Goal: Task Accomplishment & Management: Complete application form

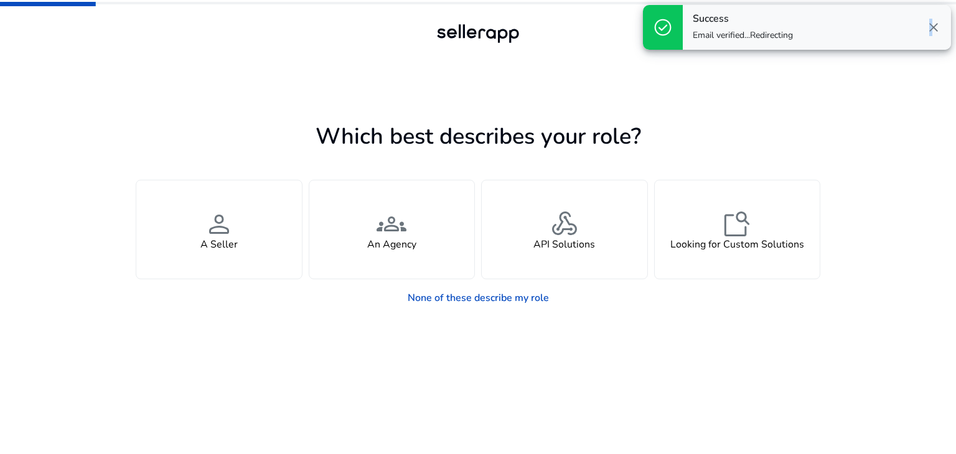
click at [928, 22] on span "close" at bounding box center [933, 27] width 15 height 15
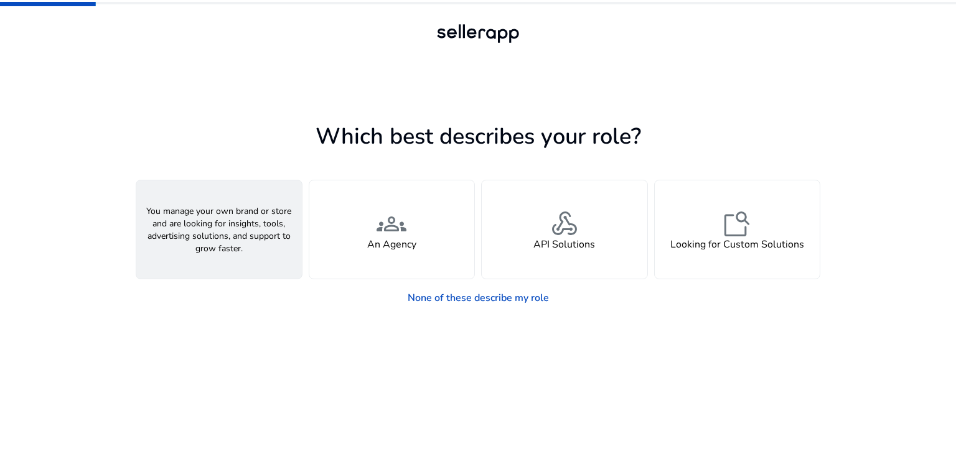
click at [219, 245] on h4 "A Seller" at bounding box center [218, 245] width 37 height 12
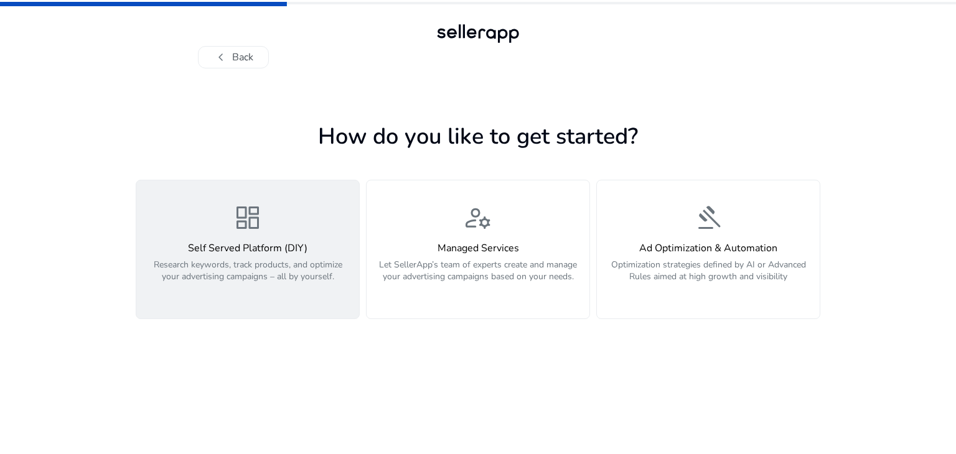
click at [306, 209] on div "dashboard Self Served Platform (DIY) Research keywords, track products, and opt…" at bounding box center [248, 249] width 208 height 93
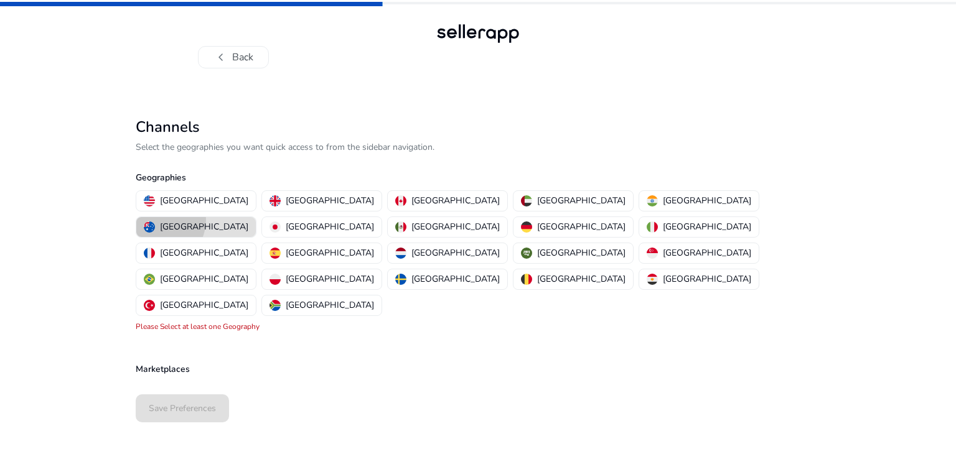
click at [256, 217] on button "[GEOGRAPHIC_DATA]" at bounding box center [196, 227] width 120 height 20
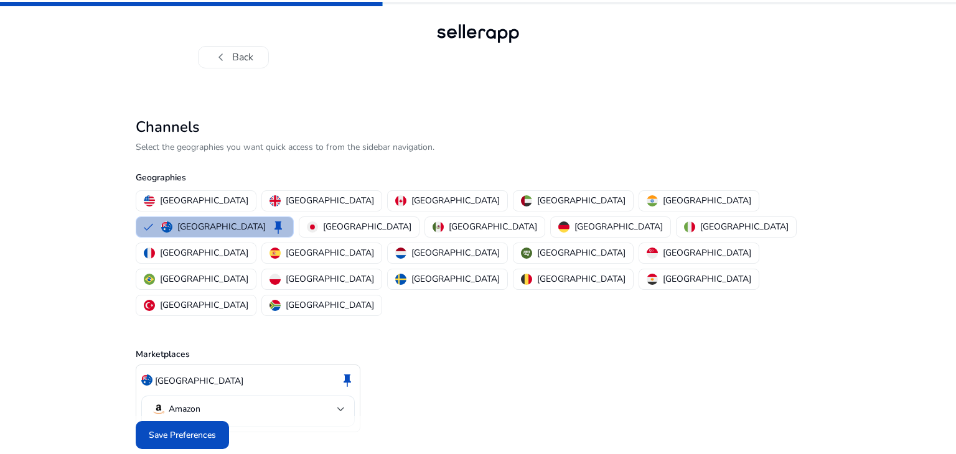
click at [226, 402] on mat-select-trigger "Amazon" at bounding box center [244, 409] width 186 height 15
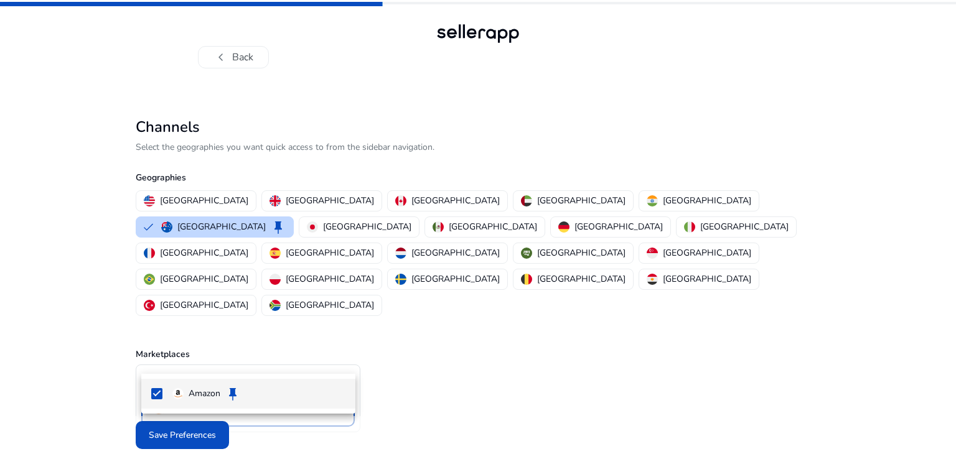
click at [227, 359] on div at bounding box center [478, 227] width 956 height 454
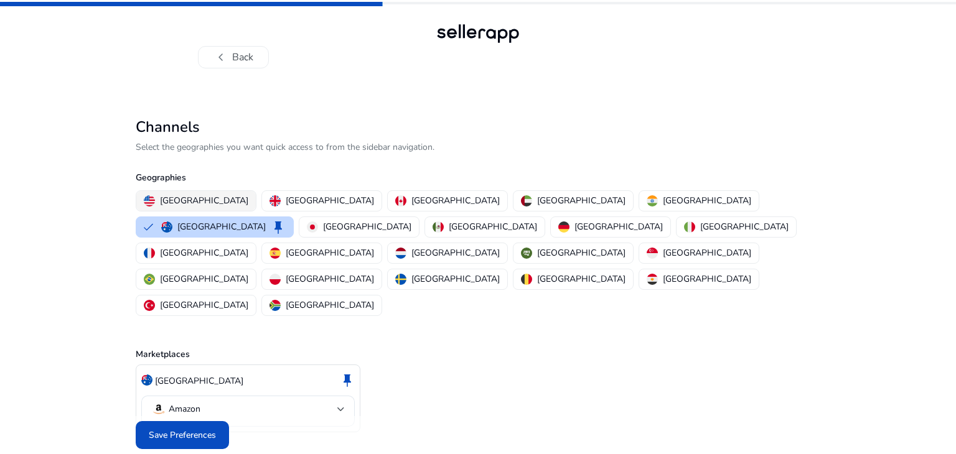
click at [192, 203] on p "[GEOGRAPHIC_DATA]" at bounding box center [204, 200] width 88 height 13
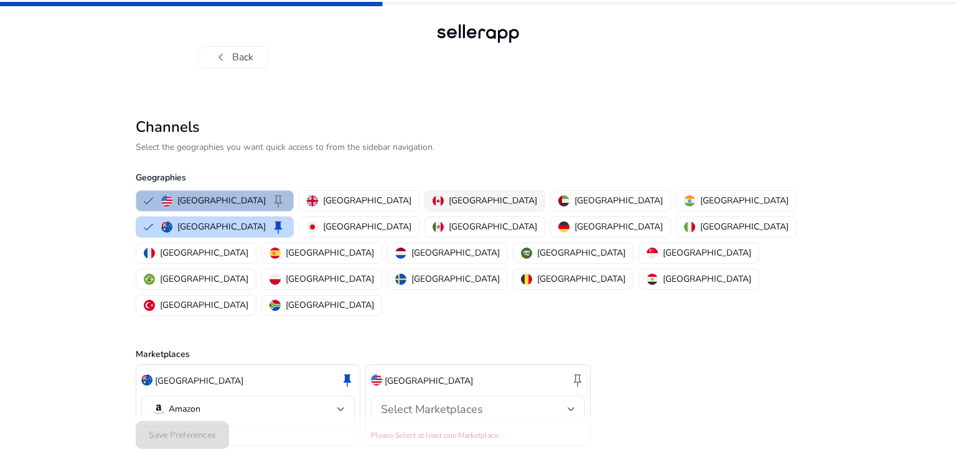
click at [449, 198] on p "[GEOGRAPHIC_DATA]" at bounding box center [493, 200] width 88 height 13
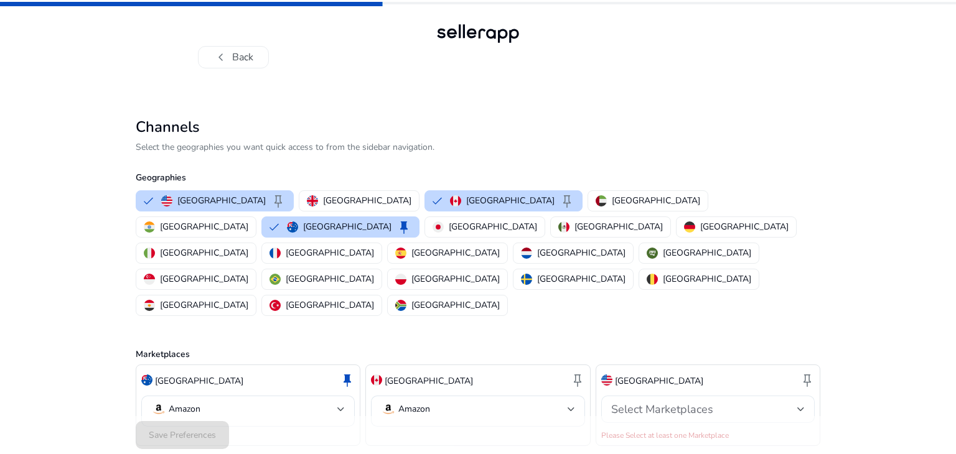
click at [675, 396] on div "Select Marketplaces" at bounding box center [708, 409] width 194 height 27
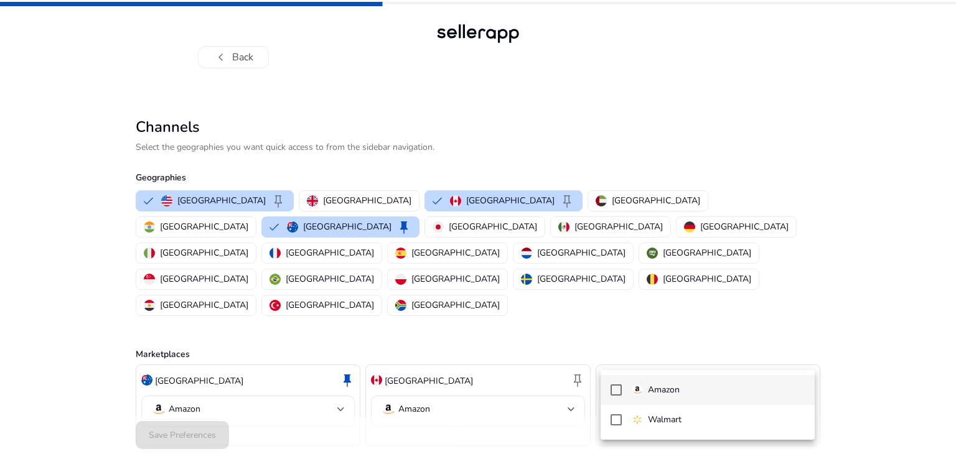
click at [618, 390] on mat-pseudo-checkbox at bounding box center [616, 390] width 11 height 11
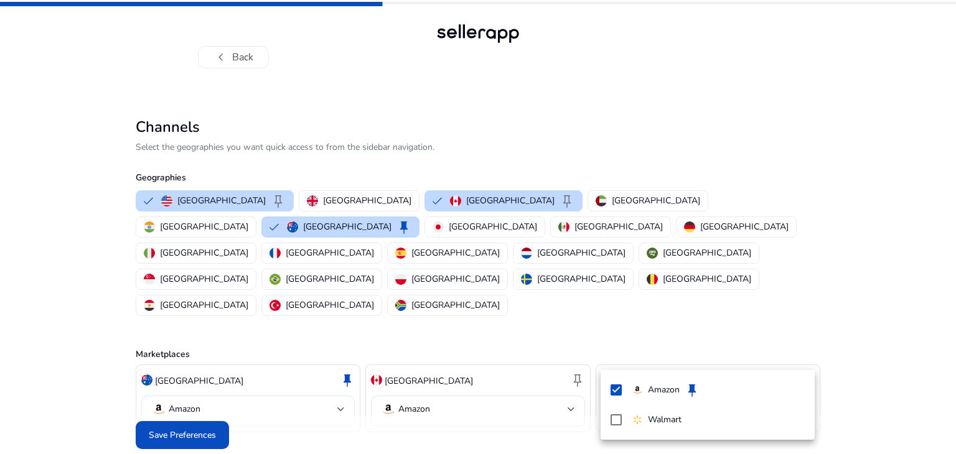
click at [853, 302] on div at bounding box center [478, 227] width 956 height 454
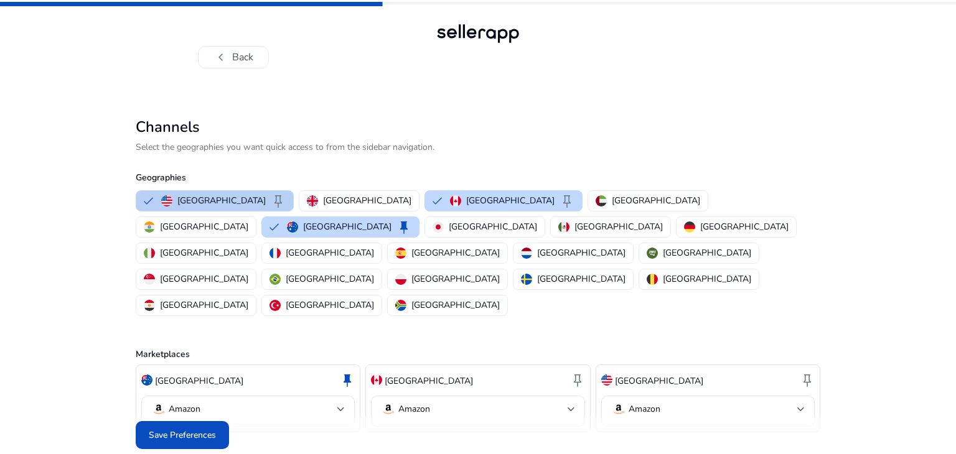
click at [271, 202] on span "keep" at bounding box center [278, 201] width 15 height 15
drag, startPoint x: 405, startPoint y: 202, endPoint x: 389, endPoint y: 222, distance: 25.8
click at [466, 202] on p "[GEOGRAPHIC_DATA]" at bounding box center [510, 200] width 88 height 13
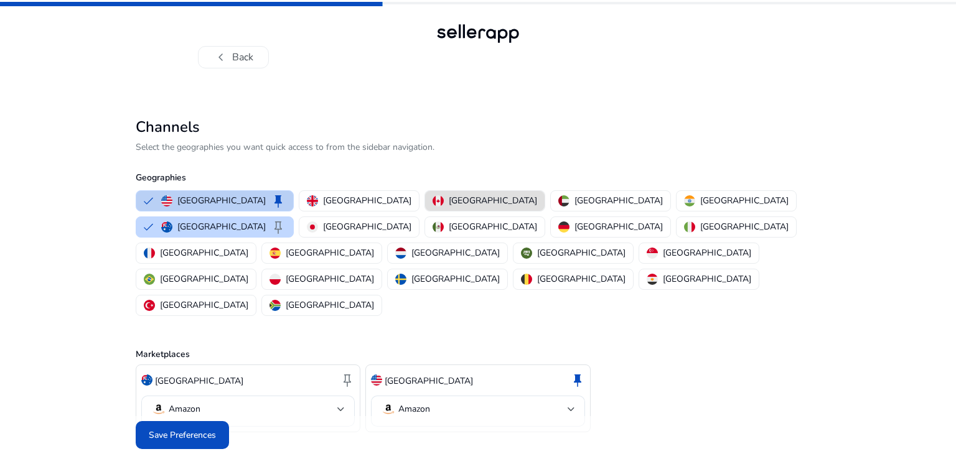
click at [219, 205] on p "[GEOGRAPHIC_DATA]" at bounding box center [221, 200] width 88 height 13
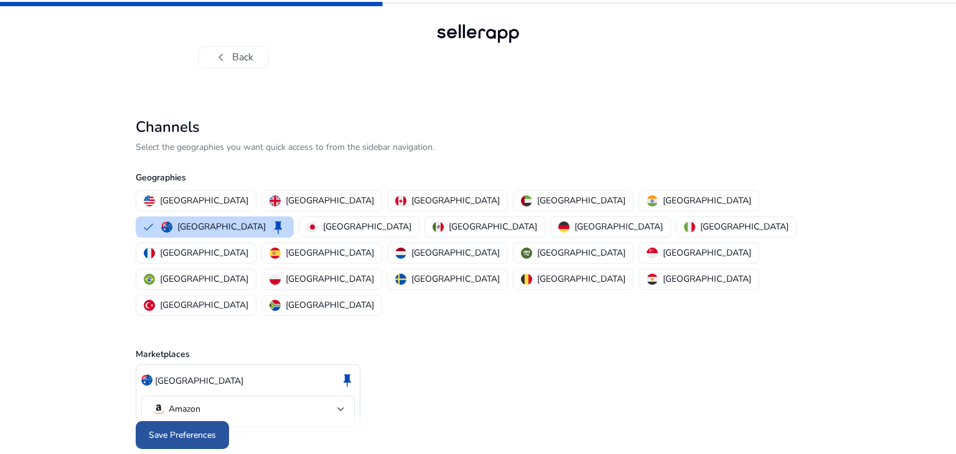
click at [214, 429] on span "Save Preferences" at bounding box center [182, 435] width 67 height 13
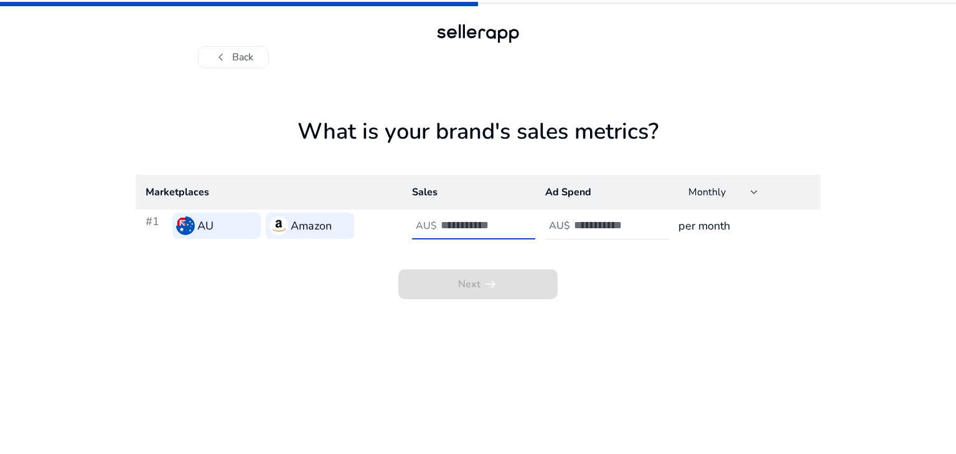
click at [488, 222] on input "number" at bounding box center [483, 226] width 84 height 14
drag, startPoint x: 626, startPoint y: 288, endPoint x: 466, endPoint y: 271, distance: 160.9
click at [623, 289] on div "Next arrow_right_alt" at bounding box center [478, 270] width 685 height 57
click at [441, 225] on div "AU$" at bounding box center [482, 225] width 141 height 27
click at [608, 231] on input "number" at bounding box center [616, 226] width 84 height 14
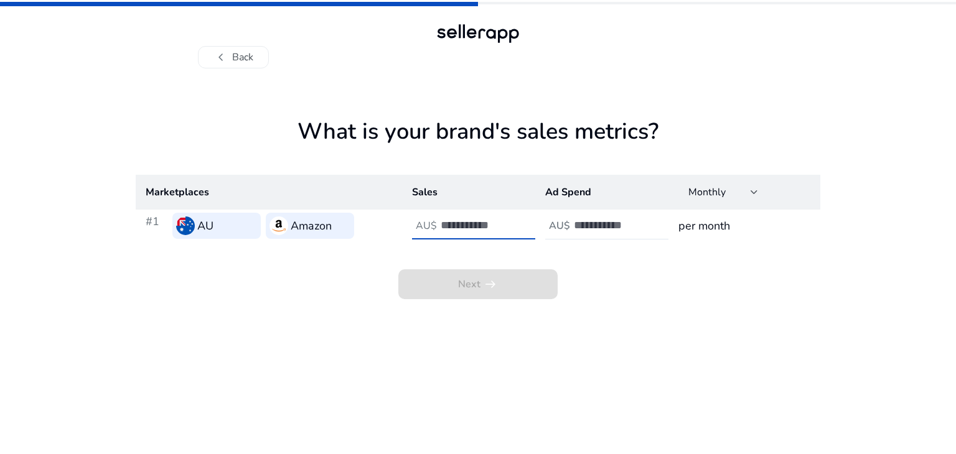
drag, startPoint x: 469, startPoint y: 223, endPoint x: 407, endPoint y: 230, distance: 62.1
click at [407, 230] on td "AU$ ***" at bounding box center [468, 226] width 133 height 32
type input "****"
click at [571, 223] on div "AU$" at bounding box center [559, 226] width 29 height 12
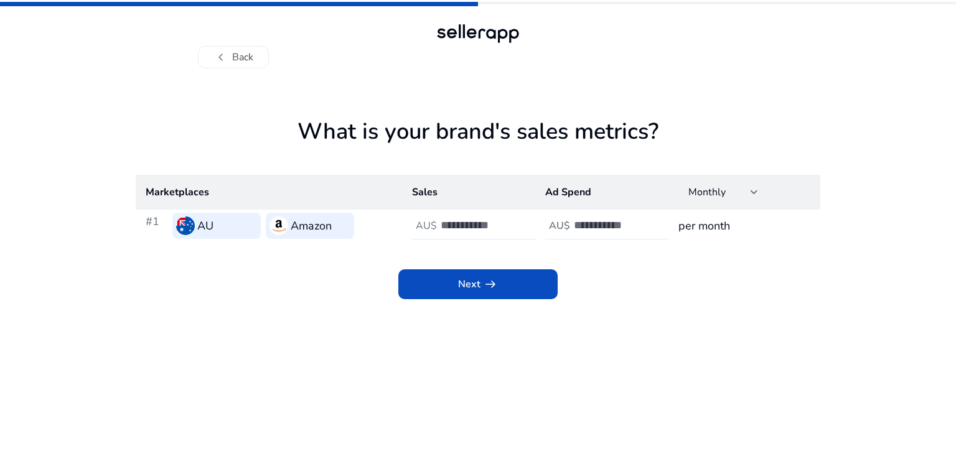
drag, startPoint x: 600, startPoint y: 232, endPoint x: 597, endPoint y: 225, distance: 7.3
click at [598, 227] on div "***" at bounding box center [630, 225] width 112 height 27
drag, startPoint x: 597, startPoint y: 225, endPoint x: 538, endPoint y: 235, distance: 59.3
click at [539, 234] on td "AU$ ***" at bounding box center [601, 226] width 133 height 32
type input "***"
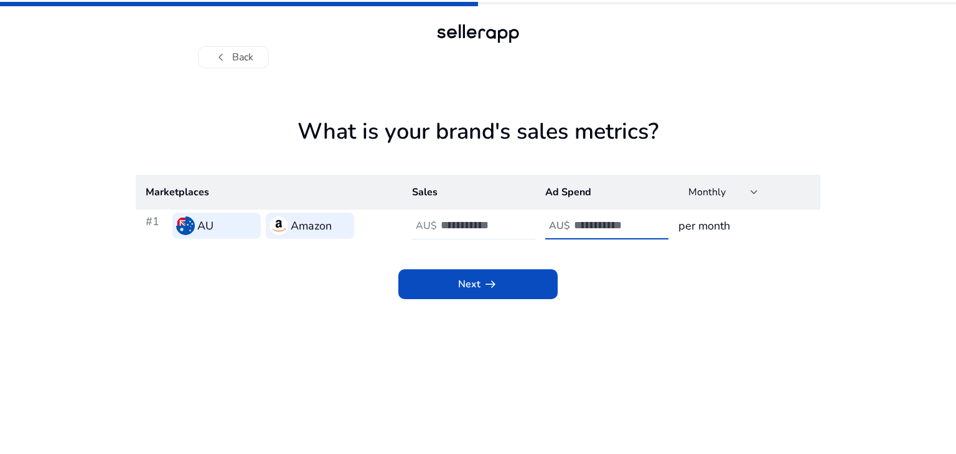
click at [608, 293] on div "Next arrow_right_alt" at bounding box center [478, 270] width 685 height 57
click at [719, 232] on h3 "per month" at bounding box center [745, 225] width 132 height 17
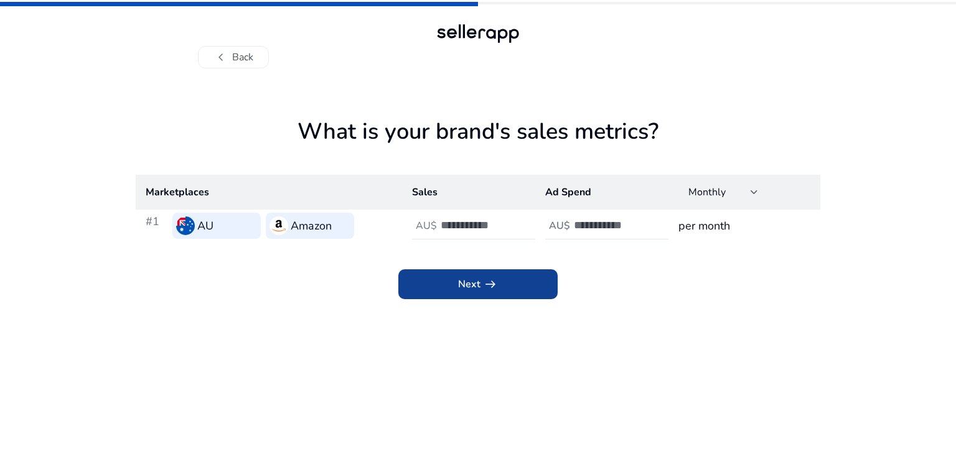
click at [502, 276] on span at bounding box center [477, 285] width 159 height 30
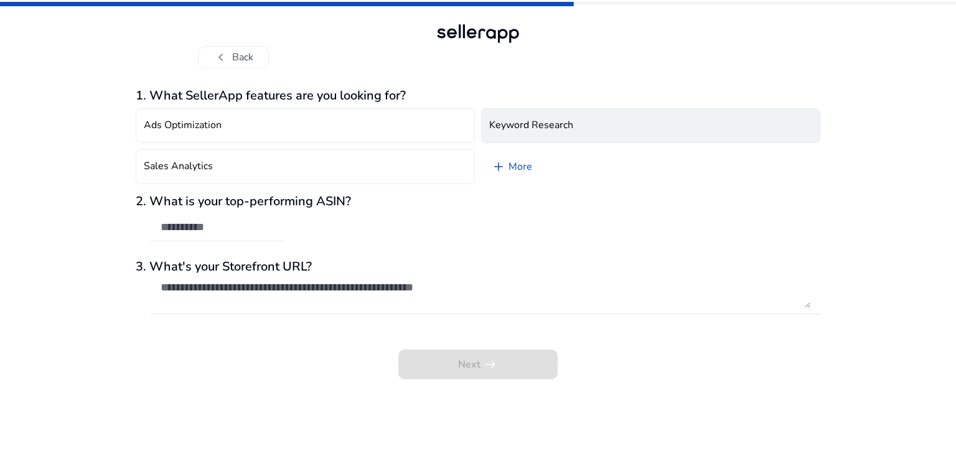
click at [548, 123] on h4 "Keyword Research" at bounding box center [531, 126] width 84 height 12
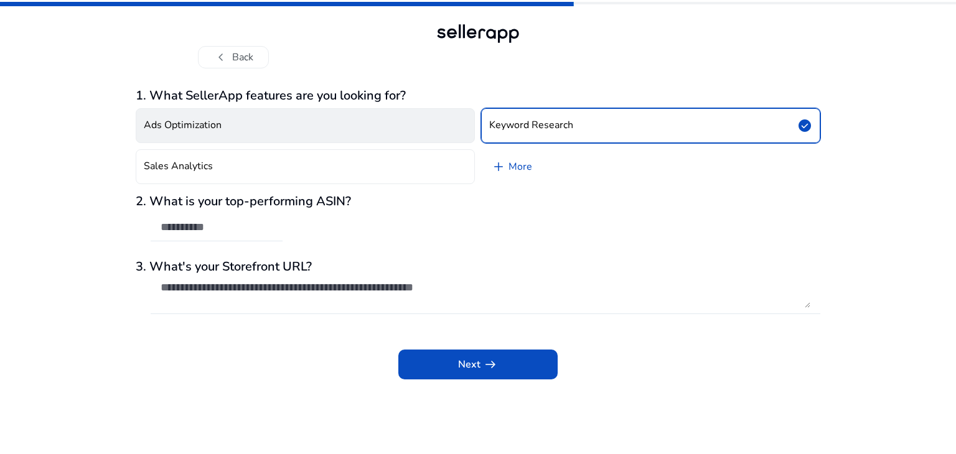
click at [438, 128] on button "Ads Optimization" at bounding box center [305, 125] width 339 height 35
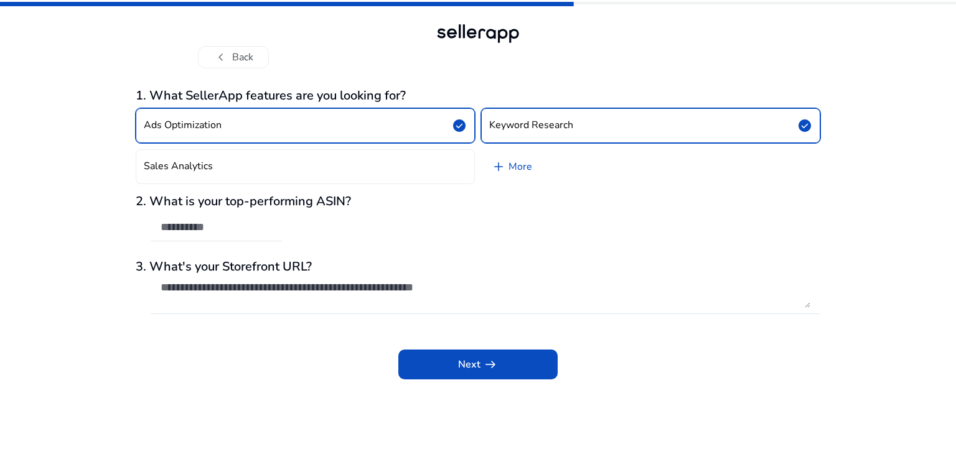
click at [372, 133] on button "Ads Optimization check_circle" at bounding box center [305, 125] width 339 height 35
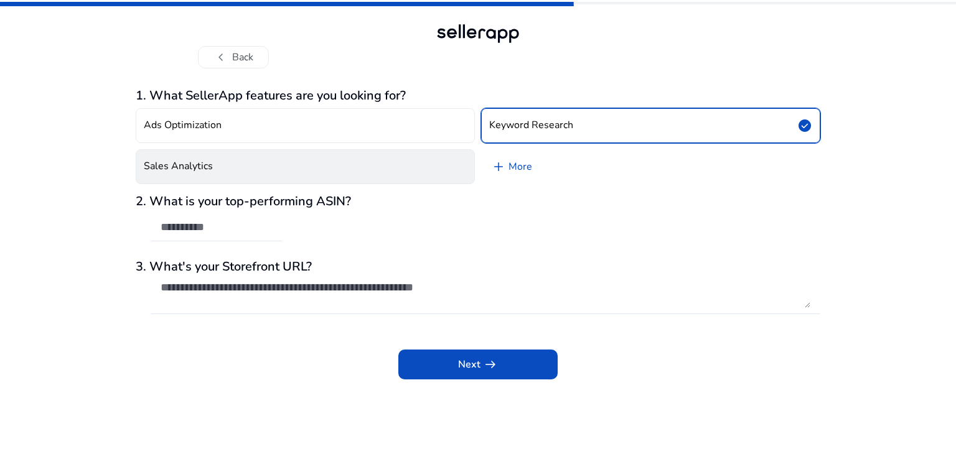
click at [354, 167] on button "Sales Analytics" at bounding box center [305, 166] width 339 height 35
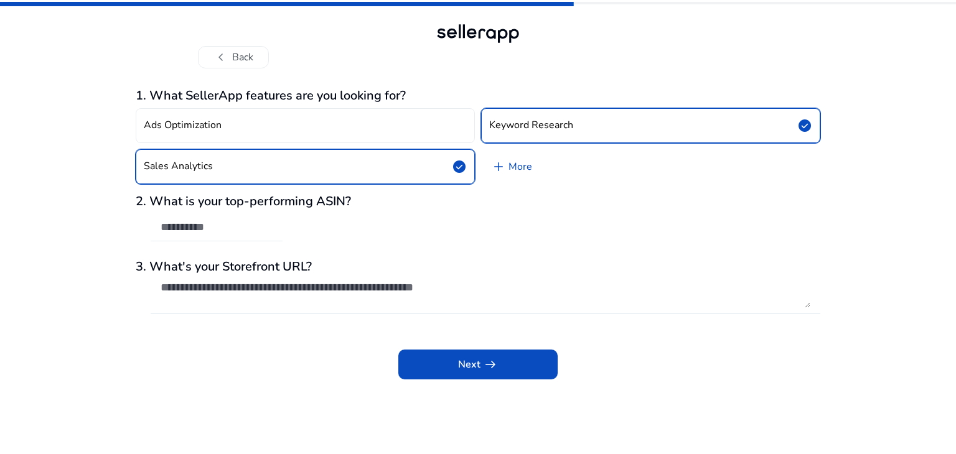
click at [252, 225] on input "text" at bounding box center [217, 227] width 112 height 14
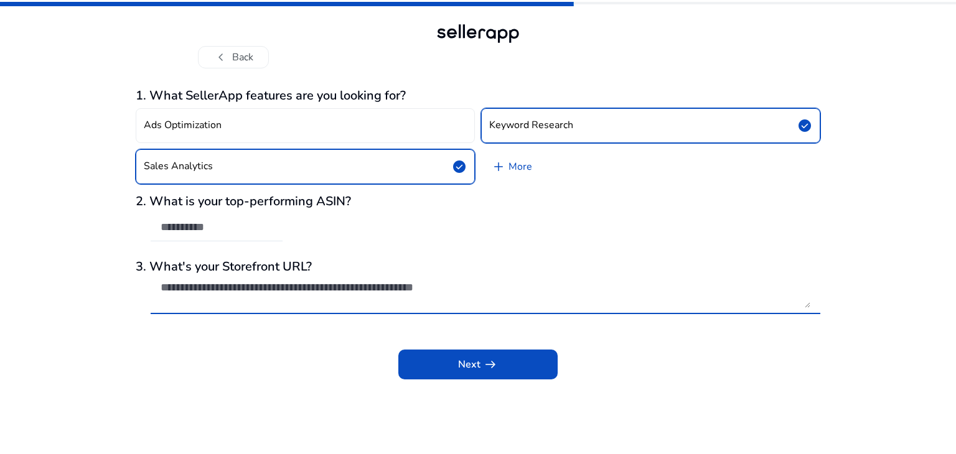
click at [519, 286] on textarea at bounding box center [486, 294] width 650 height 27
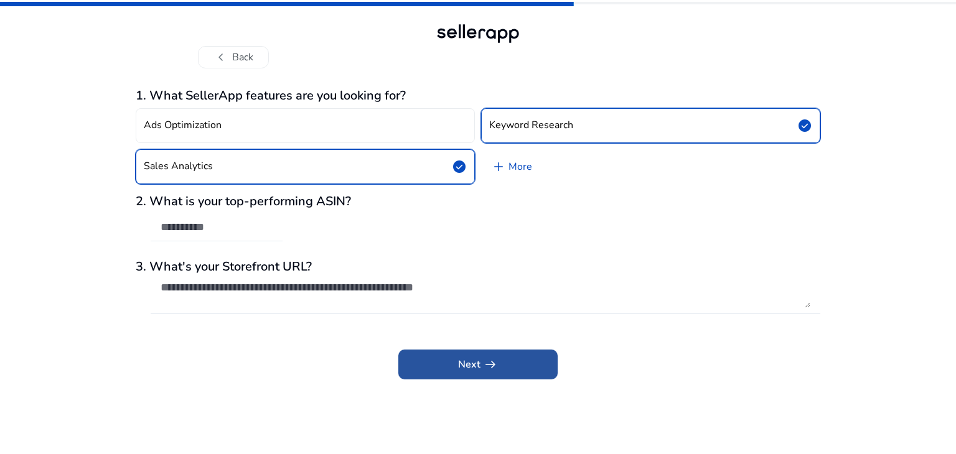
click at [478, 355] on span at bounding box center [477, 365] width 159 height 30
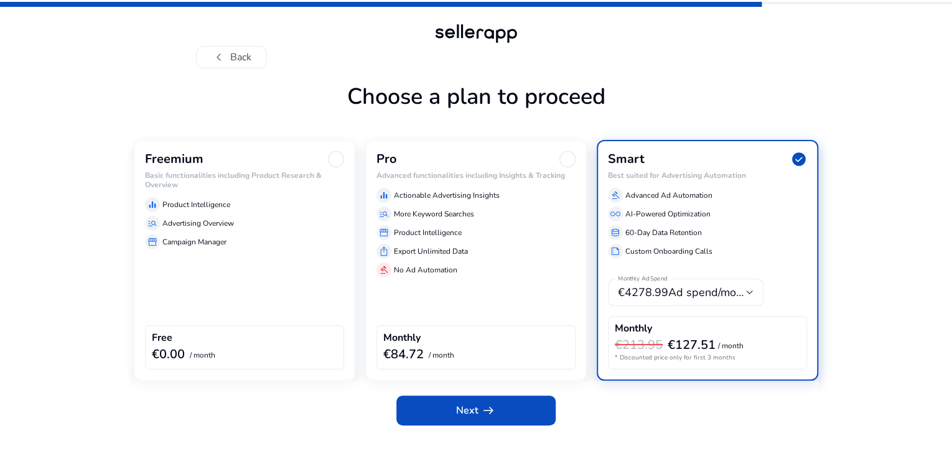
click at [252, 231] on div "manage_search Advertising Overview" at bounding box center [244, 223] width 199 height 15
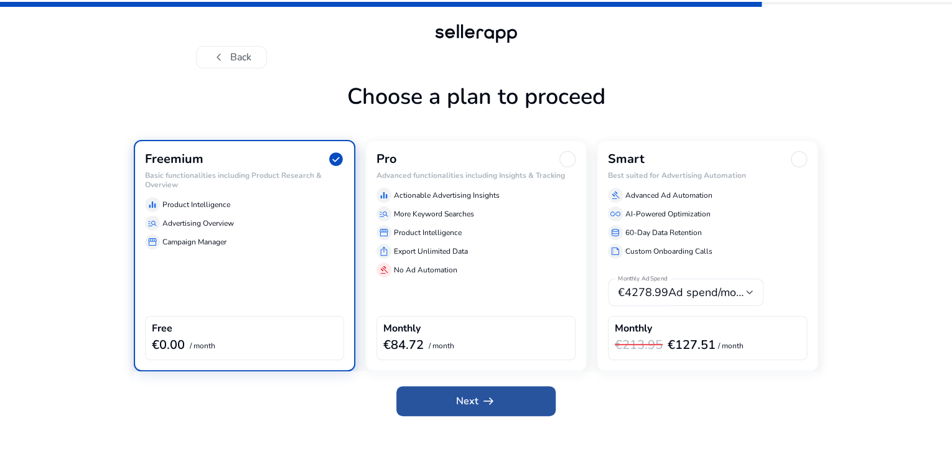
click at [458, 416] on span at bounding box center [476, 402] width 159 height 30
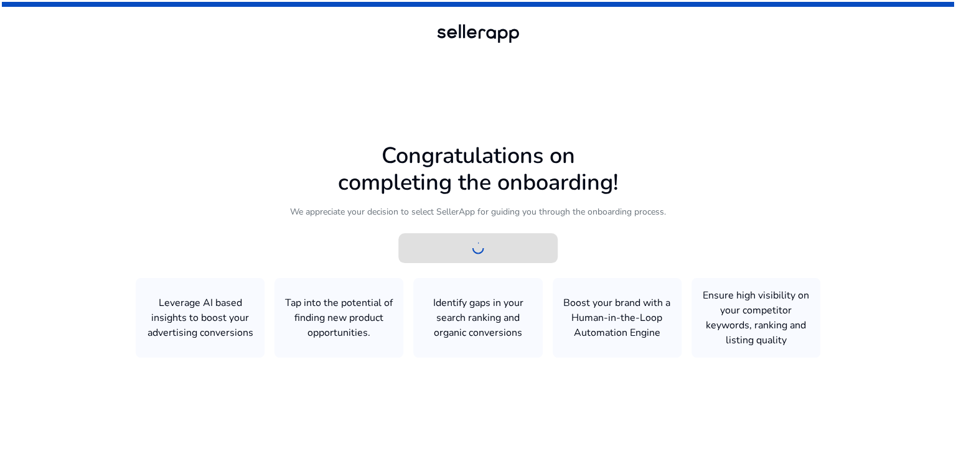
scroll to position [0, 0]
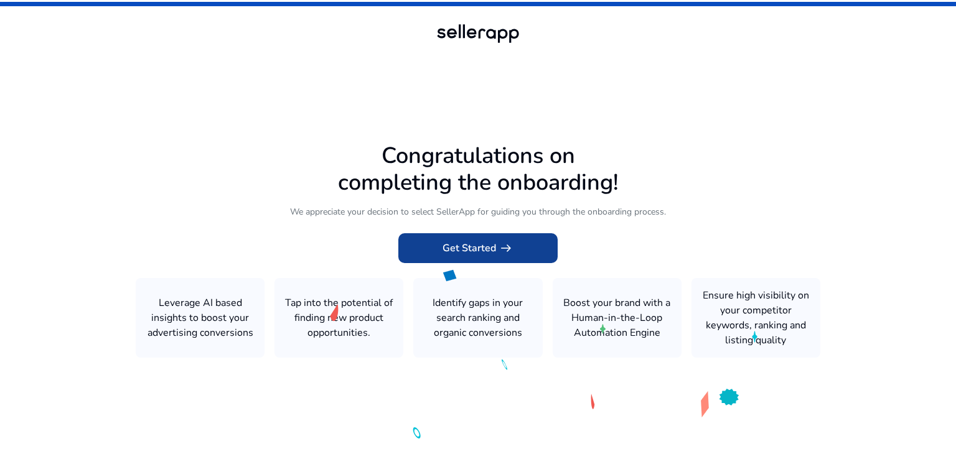
click at [540, 243] on span at bounding box center [477, 248] width 159 height 30
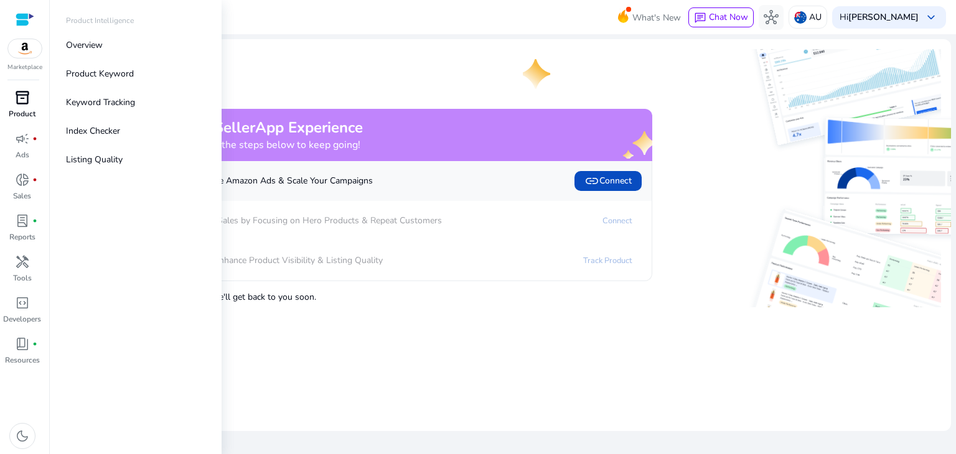
click at [17, 98] on span "inventory_2" at bounding box center [22, 97] width 15 height 15
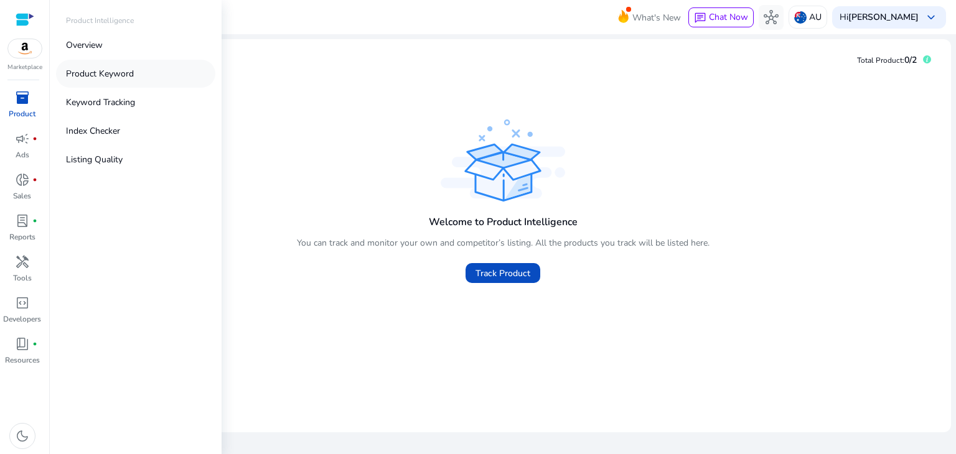
click at [112, 73] on p "Product Keyword" at bounding box center [100, 73] width 68 height 13
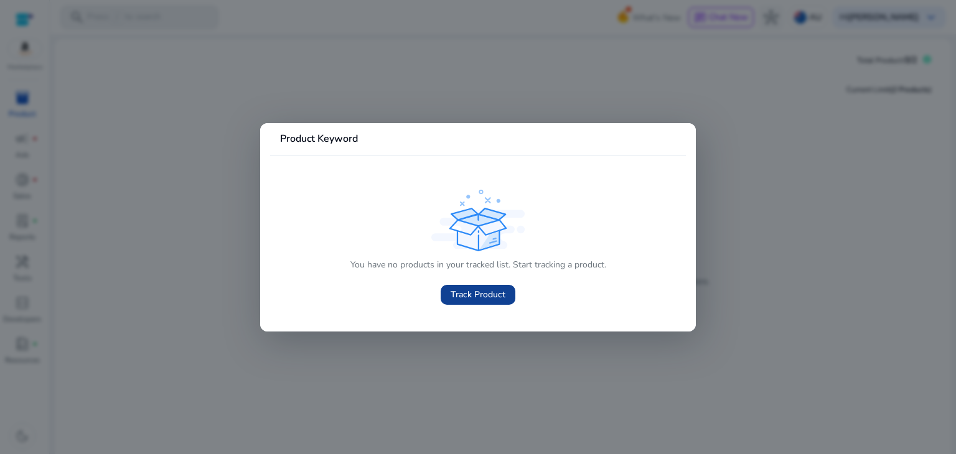
click at [471, 297] on span "Track Product" at bounding box center [478, 294] width 55 height 13
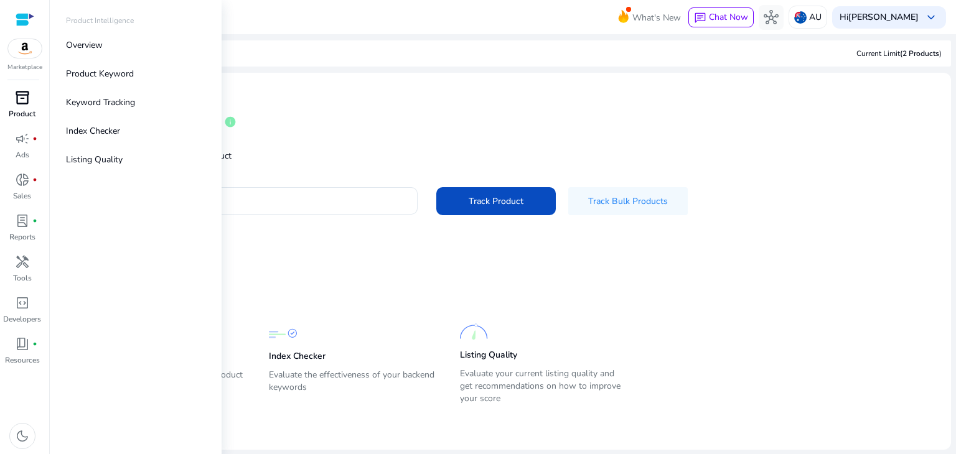
click at [25, 114] on p "Product" at bounding box center [22, 113] width 27 height 11
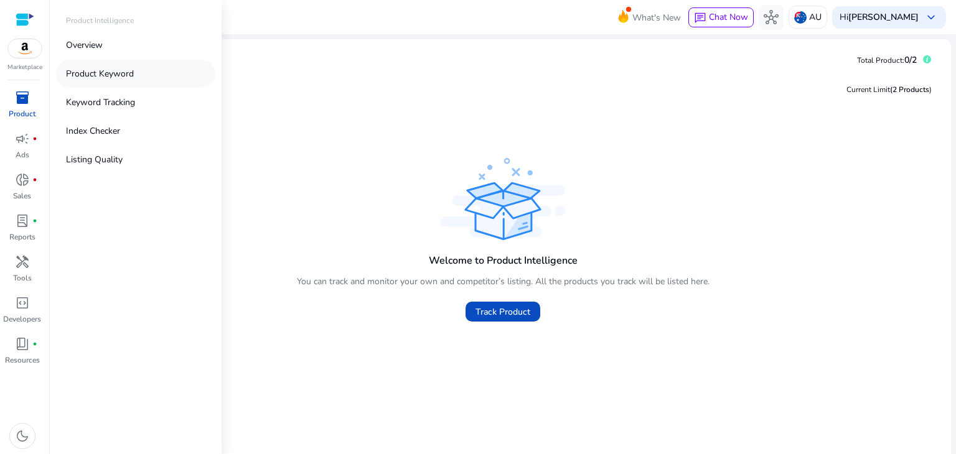
click at [125, 75] on p "Product Keyword" at bounding box center [100, 73] width 68 height 13
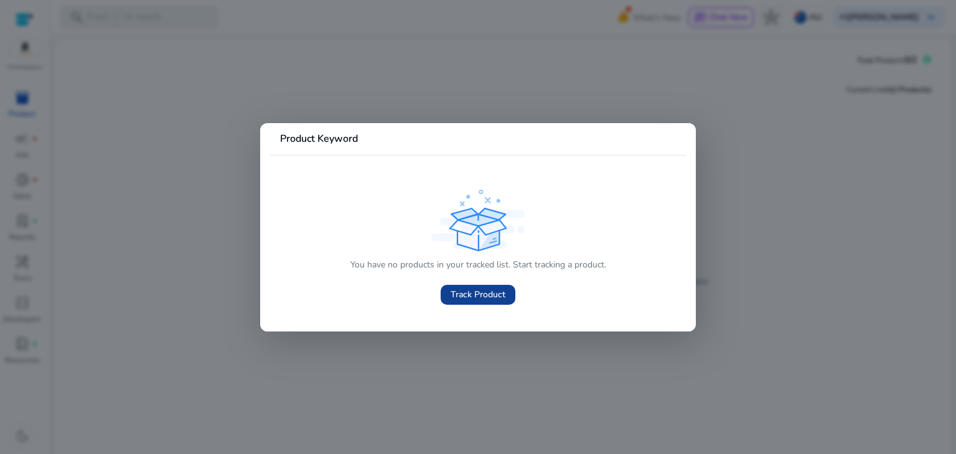
click at [468, 298] on span "Track Product" at bounding box center [478, 294] width 55 height 13
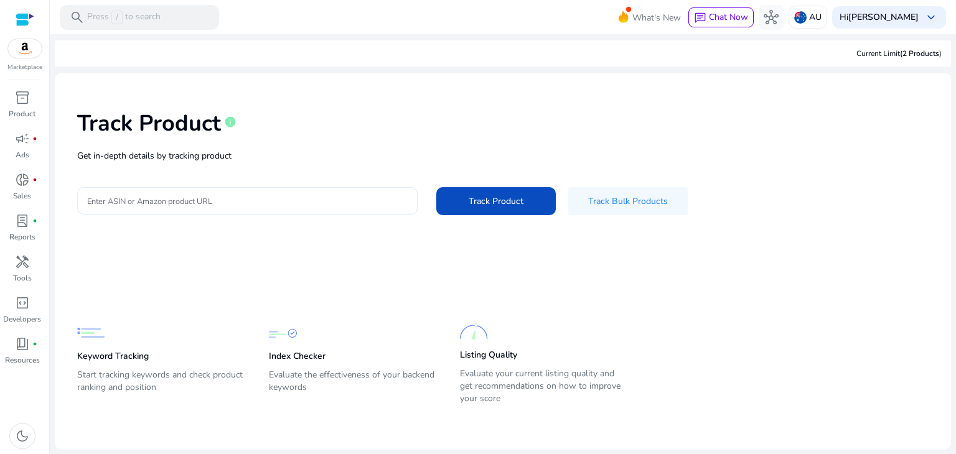
click at [187, 197] on input "Enter ASIN or Amazon product URL" at bounding box center [247, 201] width 321 height 14
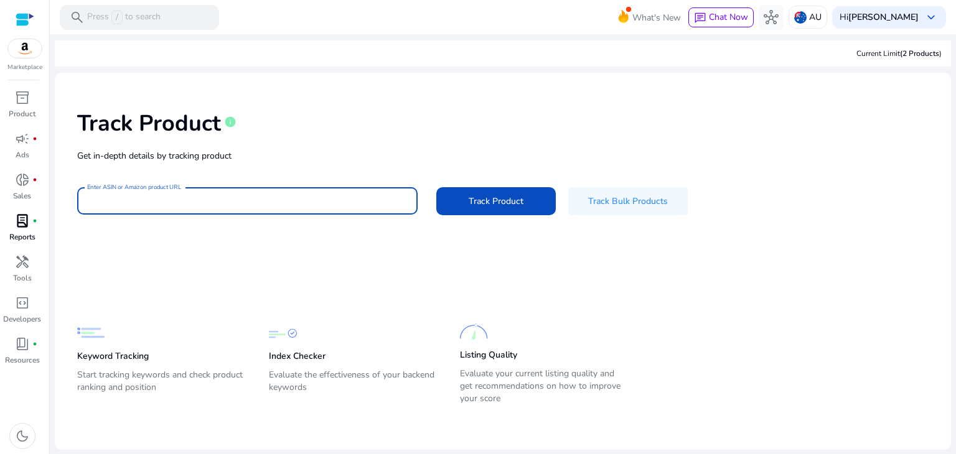
click at [34, 232] on p "Reports" at bounding box center [22, 237] width 26 height 11
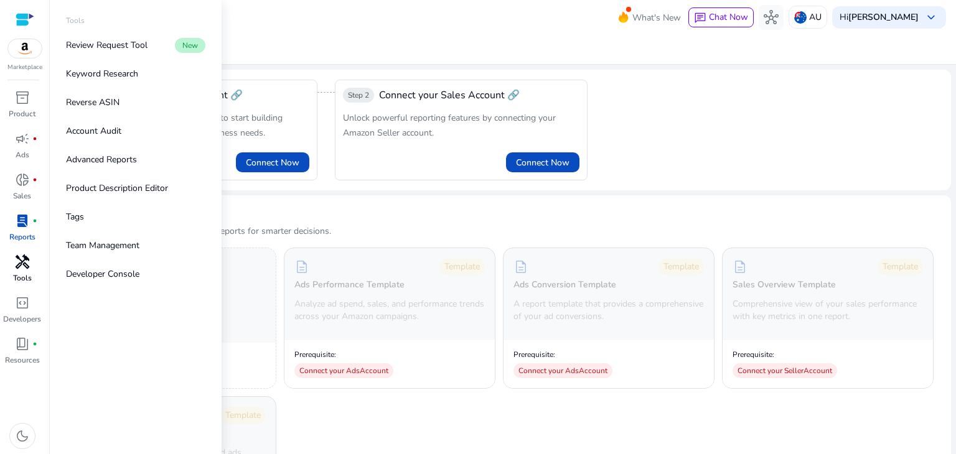
click at [30, 271] on div "handyman" at bounding box center [22, 262] width 35 height 20
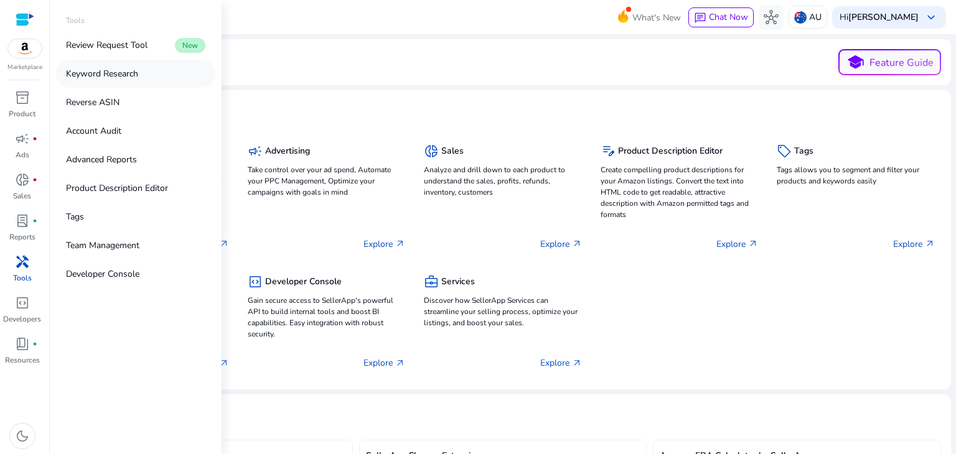
click at [108, 76] on p "Keyword Research" at bounding box center [102, 73] width 72 height 13
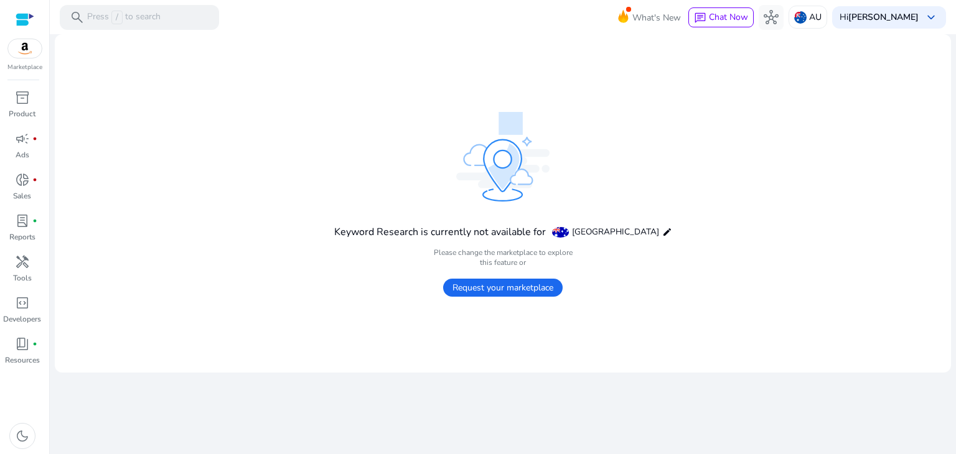
click at [519, 283] on span "Request your marketplace" at bounding box center [503, 288] width 120 height 18
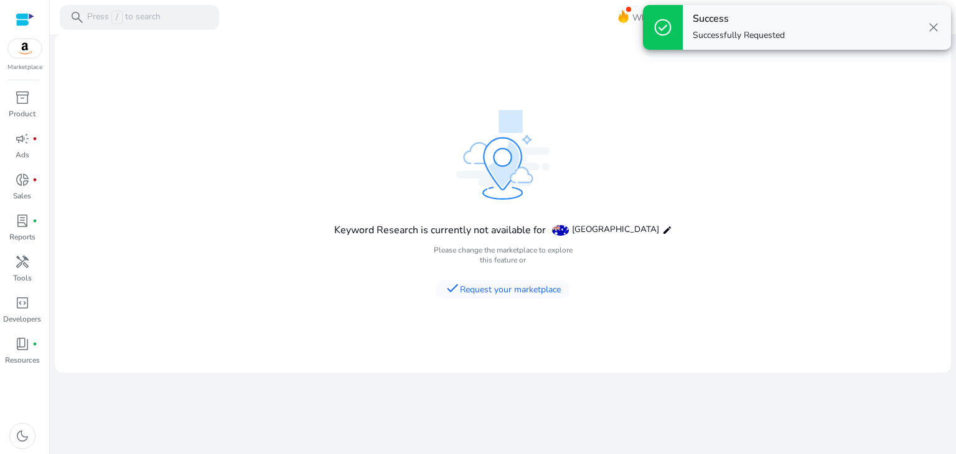
click at [933, 29] on div "What's New chat Chat Now hub AU Hi [PERSON_NAME] keyboard_arrow_down" at bounding box center [789, 17] width 314 height 30
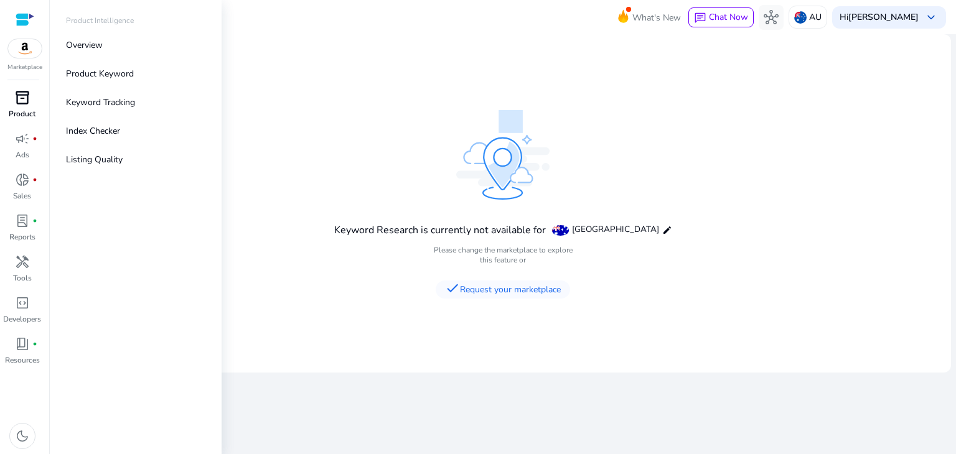
click at [25, 111] on p "Product" at bounding box center [22, 113] width 27 height 11
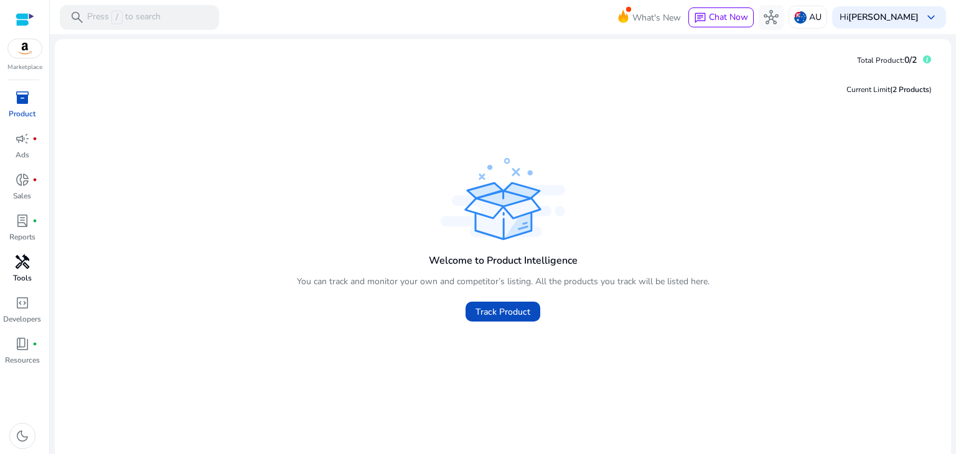
click at [29, 270] on span "handyman" at bounding box center [22, 262] width 15 height 15
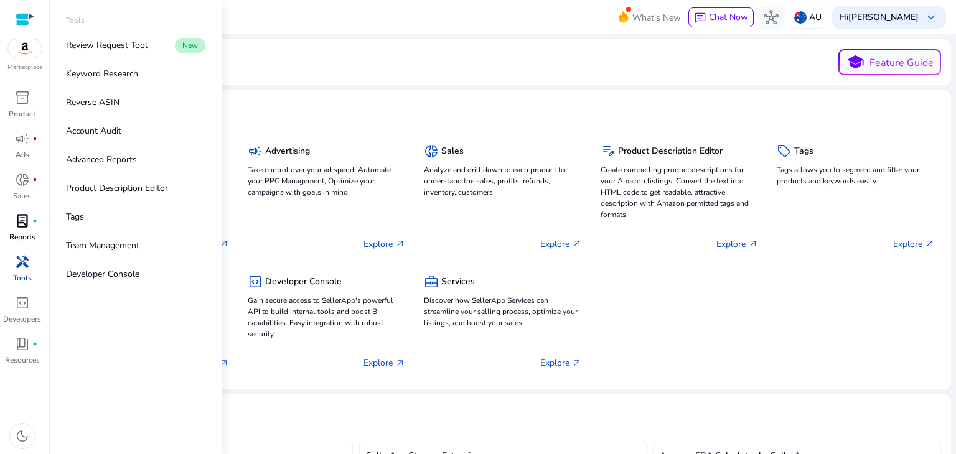
click at [18, 227] on span "lab_profile" at bounding box center [22, 221] width 15 height 15
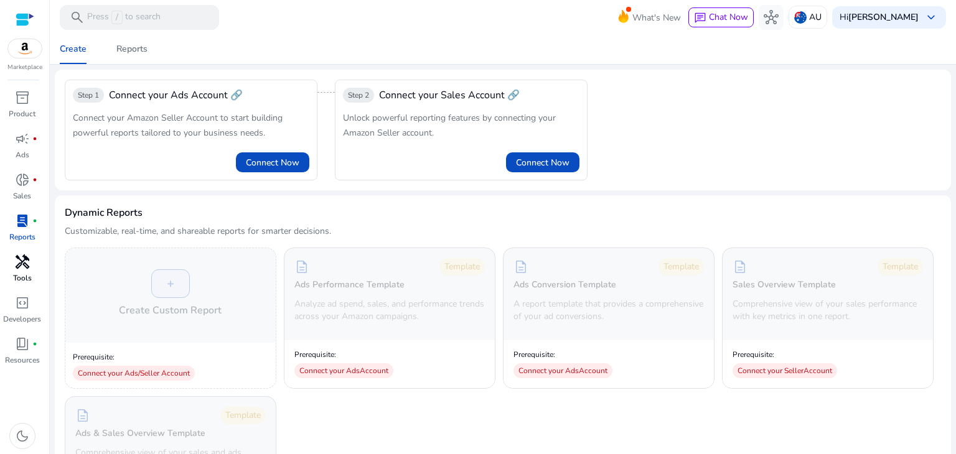
click at [27, 275] on p "Tools" at bounding box center [22, 278] width 19 height 11
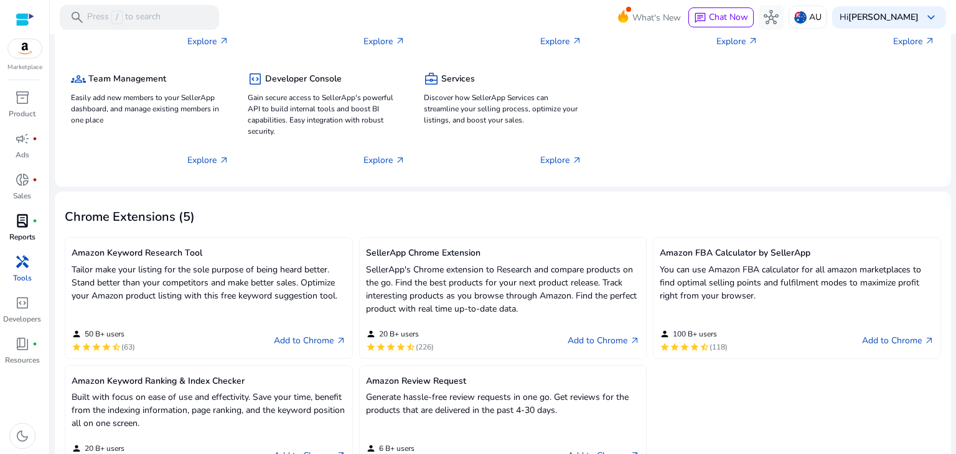
scroll to position [249, 0]
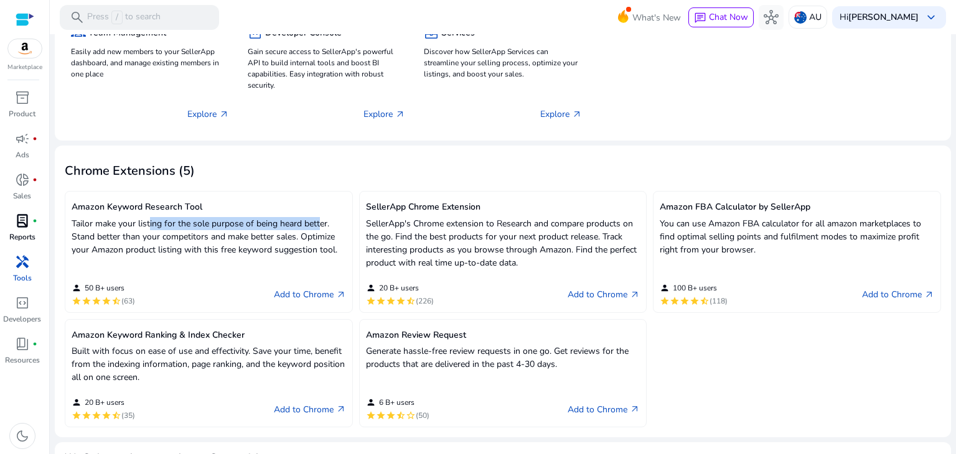
drag, startPoint x: 162, startPoint y: 229, endPoint x: 321, endPoint y: 228, distance: 159.4
click at [321, 227] on p "Tailor make your listing for the sole purpose of being heard better. Stand bett…" at bounding box center [209, 236] width 275 height 39
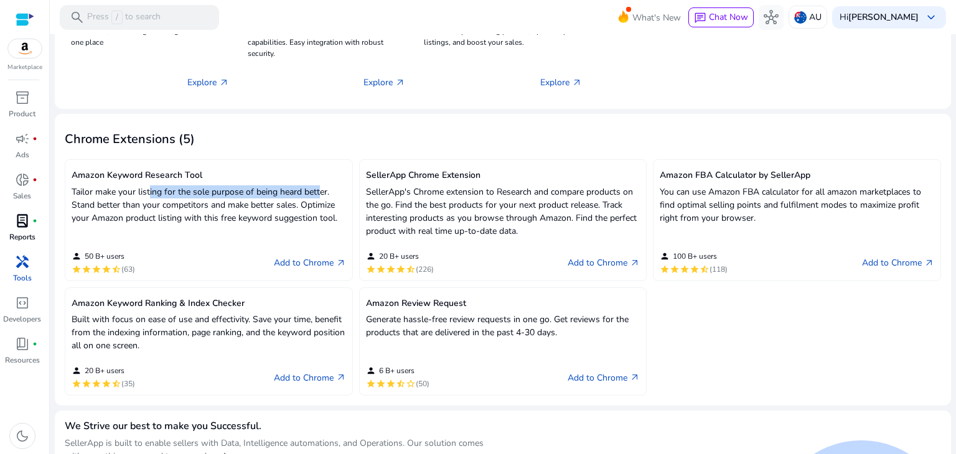
scroll to position [242, 0]
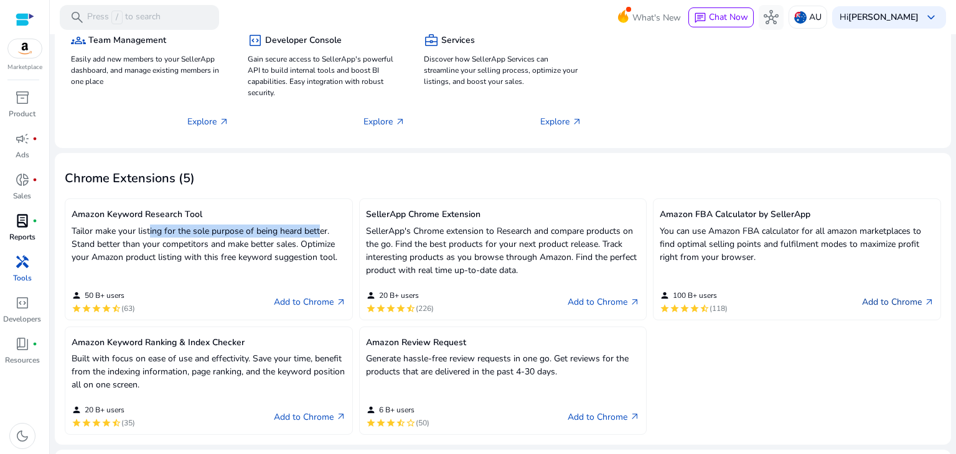
click at [887, 298] on link "Add to Chrome arrow_outward" at bounding box center [898, 302] width 72 height 15
click at [298, 304] on link "Add to Chrome arrow_outward" at bounding box center [310, 302] width 72 height 15
